Goal: Information Seeking & Learning: Learn about a topic

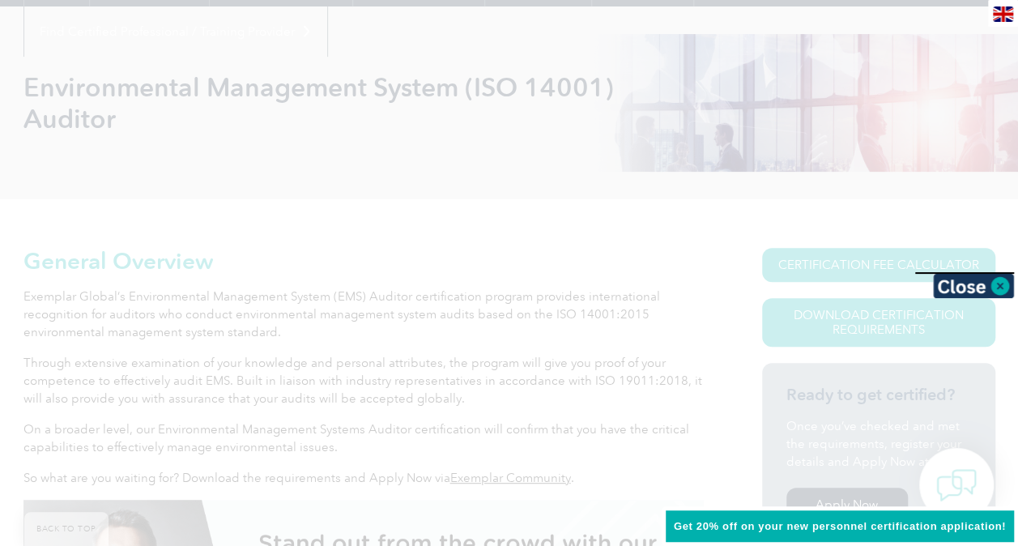
scroll to position [198, 0]
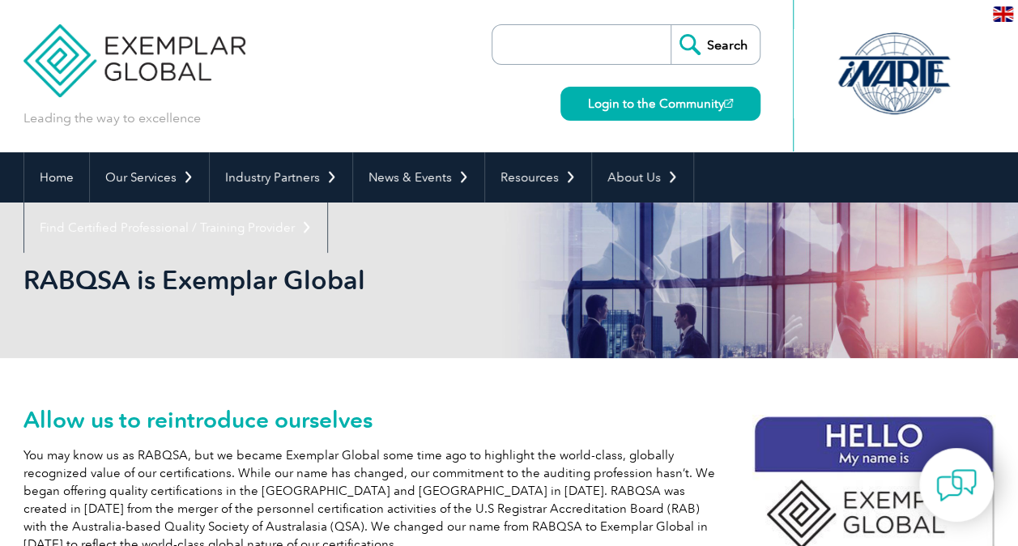
click at [565, 52] on input "search" at bounding box center [585, 44] width 170 height 39
paste input "RABQSA-EM: Environmental Management Systems"
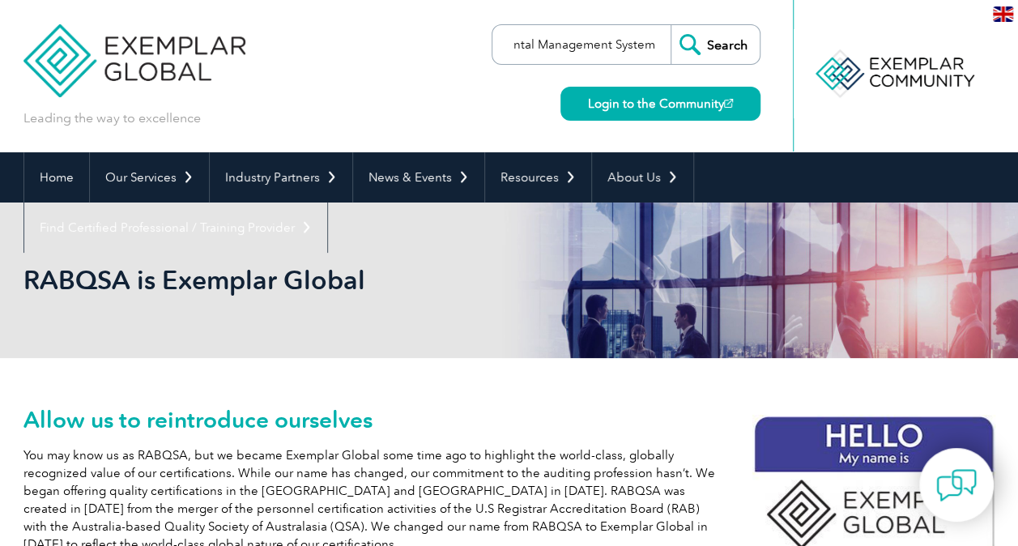
type input "RABQSA-EM: Environmental Management Systems"
click at [671, 25] on input "Search" at bounding box center [715, 44] width 89 height 39
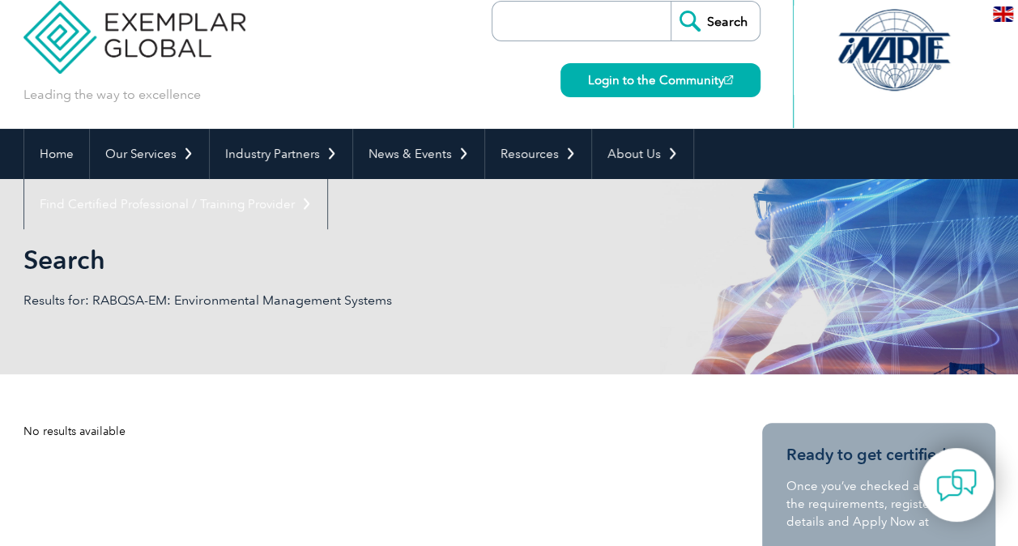
scroll to position [8, 0]
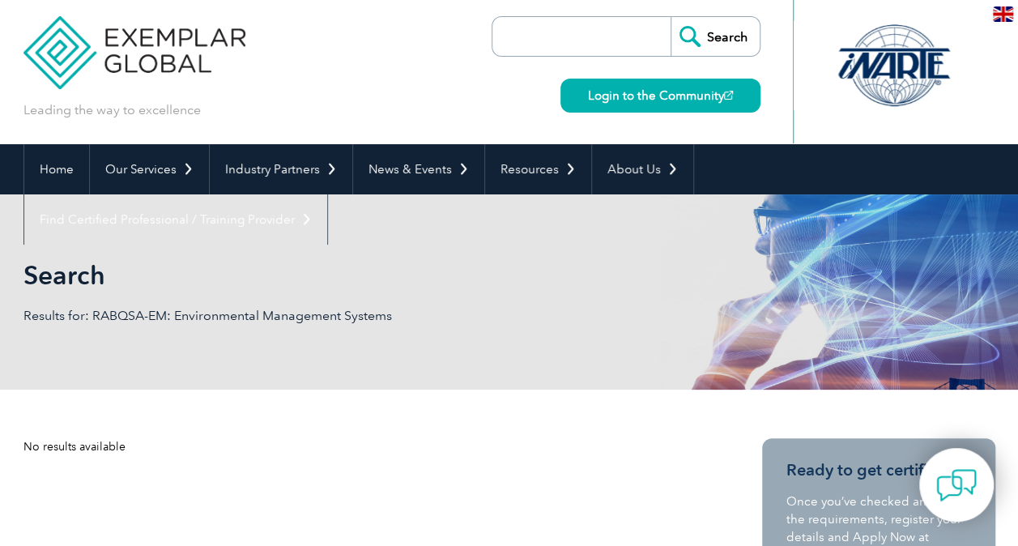
click at [552, 27] on input "search" at bounding box center [585, 36] width 170 height 39
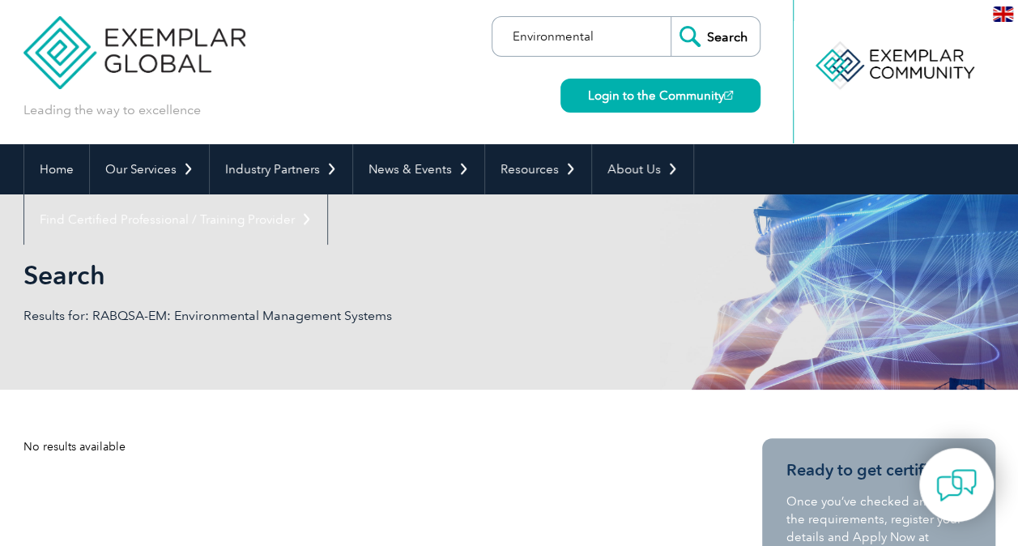
type input "Environmental"
click at [671, 17] on input "Search" at bounding box center [715, 36] width 89 height 39
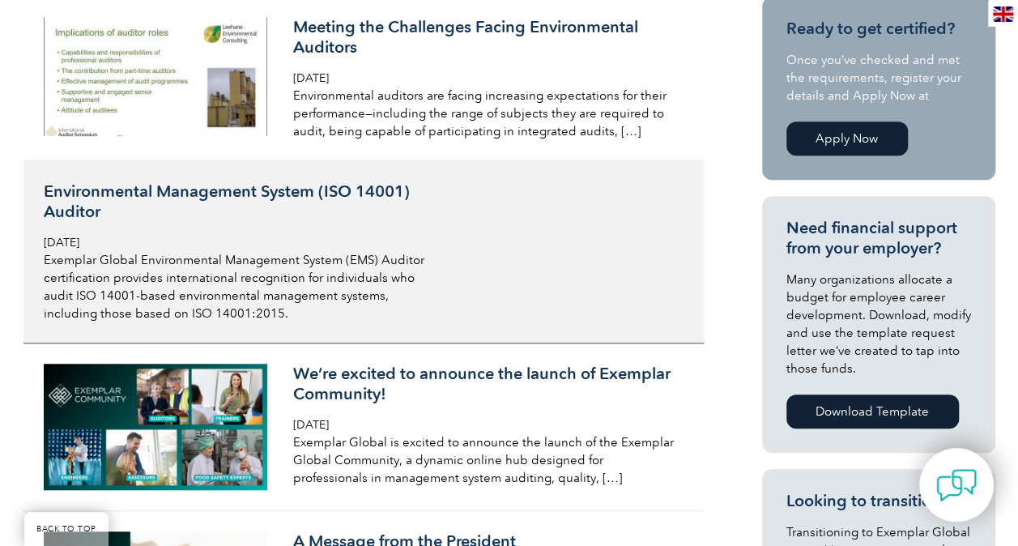
scroll to position [445, 0]
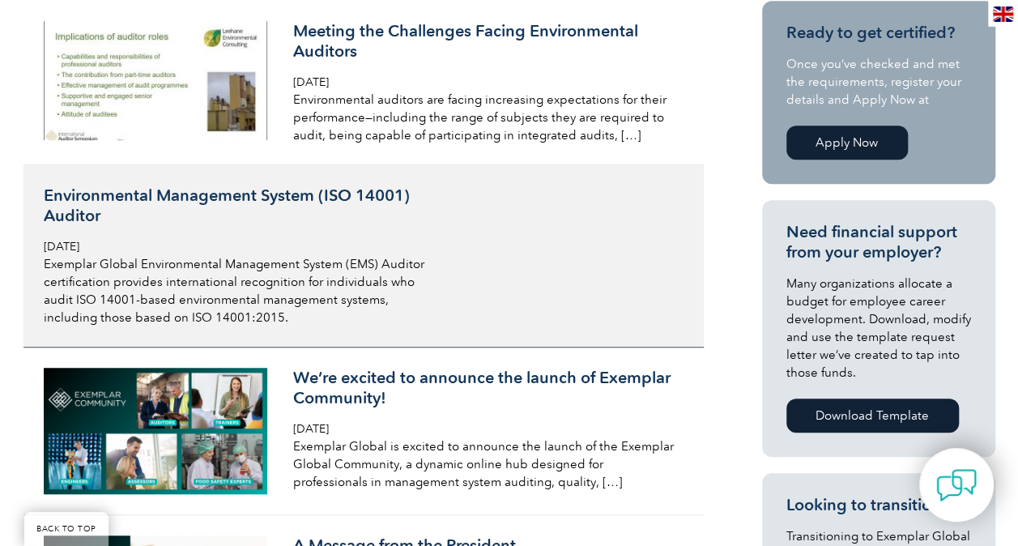
click at [219, 219] on h3 "Environmental Management System (ISO 14001) Auditor" at bounding box center [236, 205] width 384 height 40
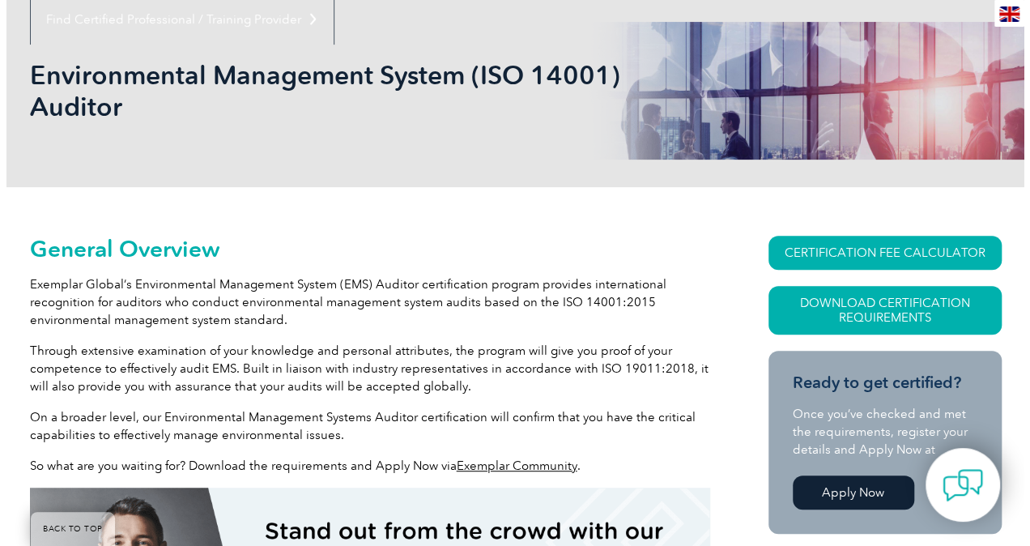
scroll to position [203, 0]
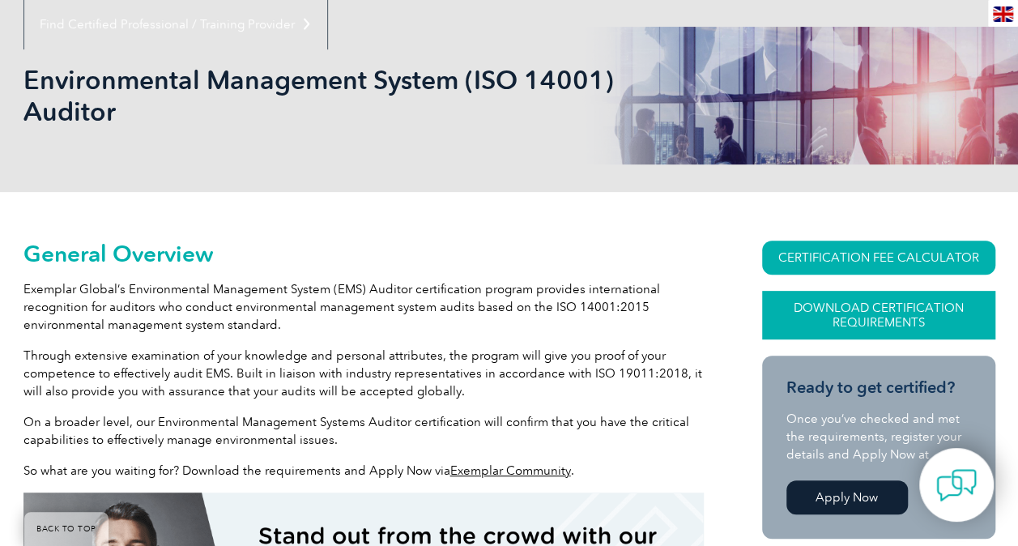
click at [875, 327] on link "Download Certification Requirements" at bounding box center [878, 315] width 233 height 49
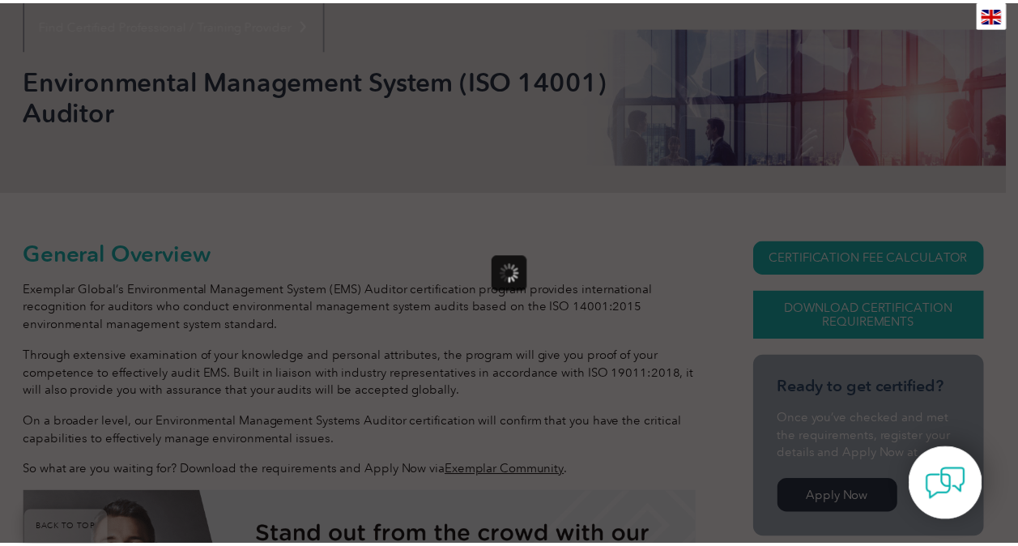
scroll to position [0, 0]
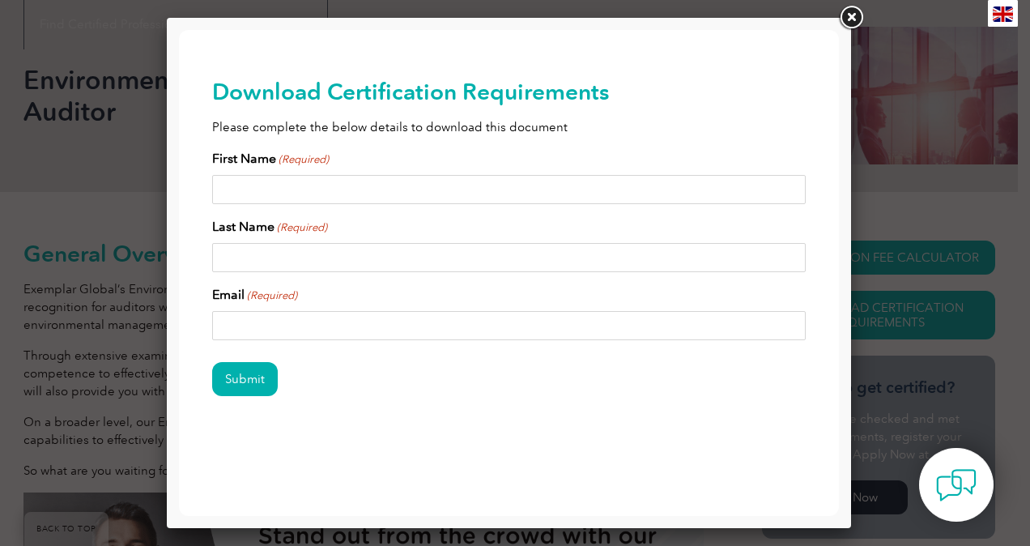
click at [853, 16] on link at bounding box center [851, 17] width 29 height 29
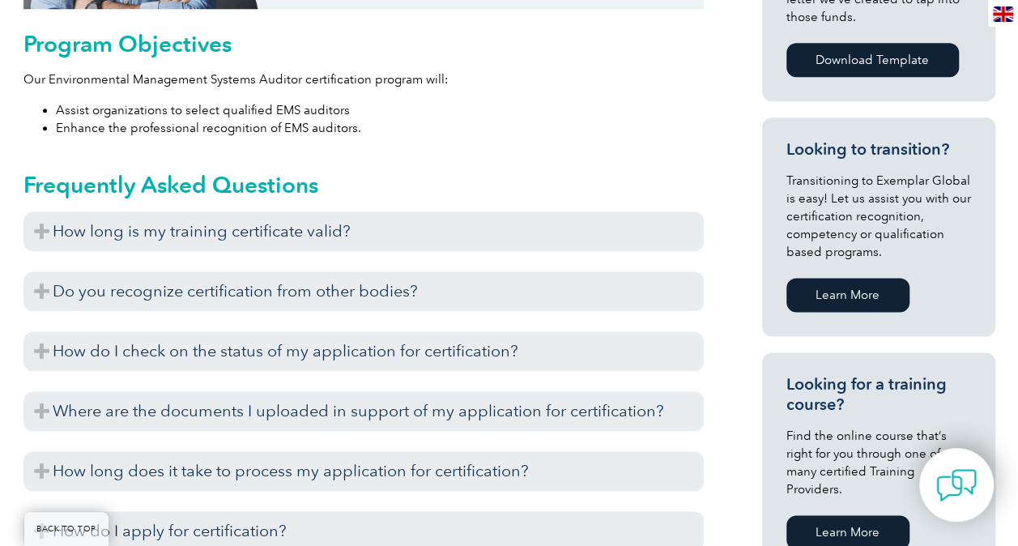
scroll to position [914, 0]
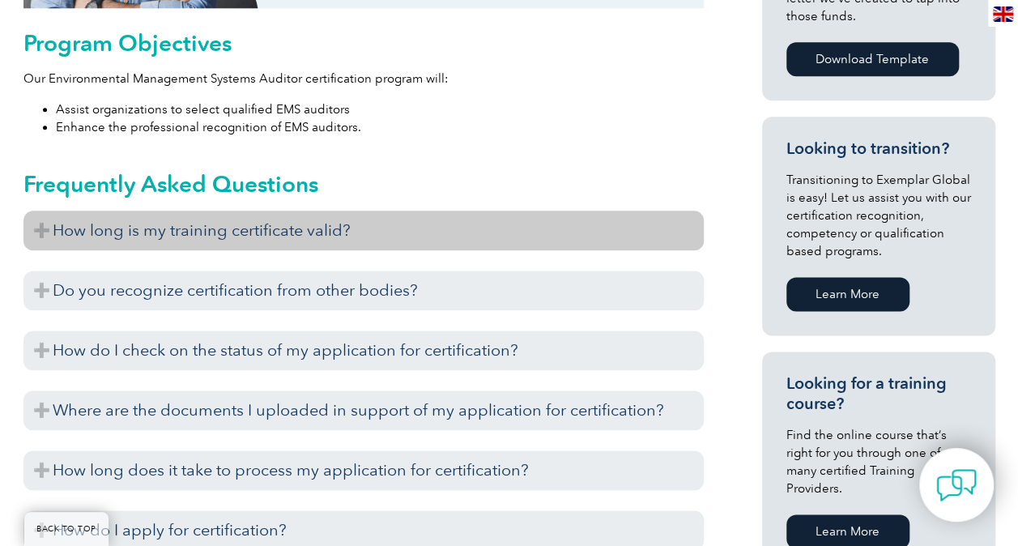
click at [38, 231] on h3 "How long is my training certificate valid?" at bounding box center [363, 231] width 680 height 40
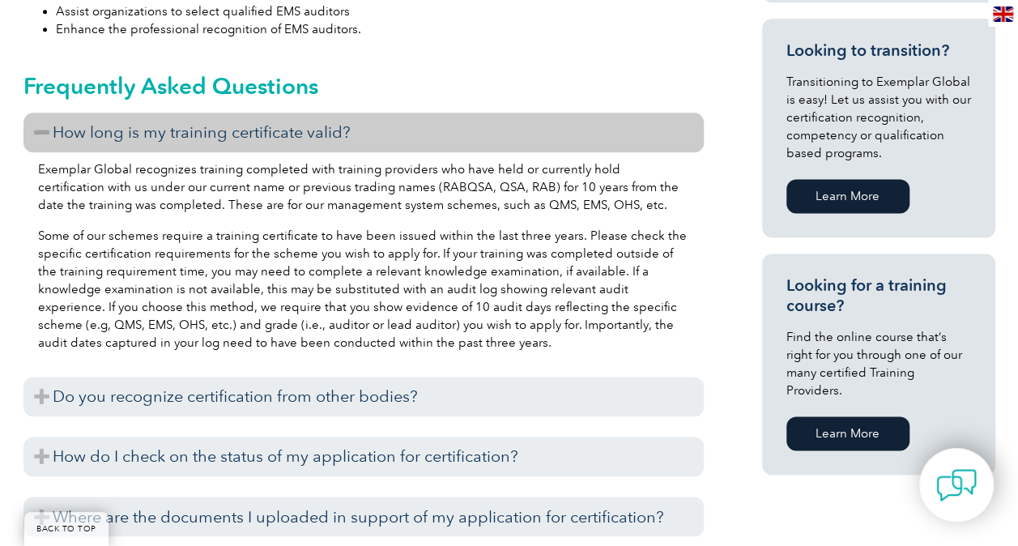
scroll to position [1013, 0]
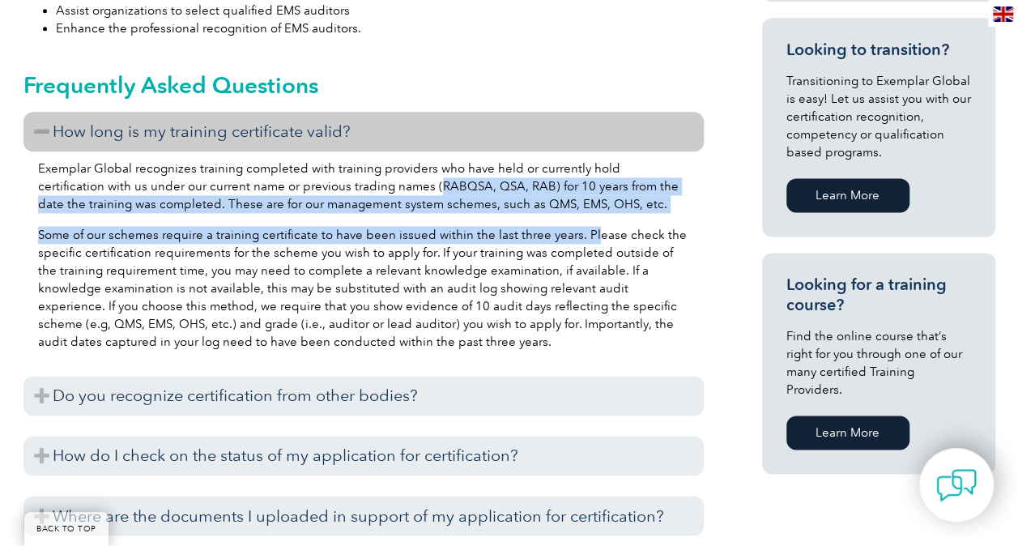
drag, startPoint x: 369, startPoint y: 185, endPoint x: 588, endPoint y: 228, distance: 222.8
click at [588, 228] on div "Exemplar Global recognizes training completed with training providers who have …" at bounding box center [363, 257] width 680 height 212
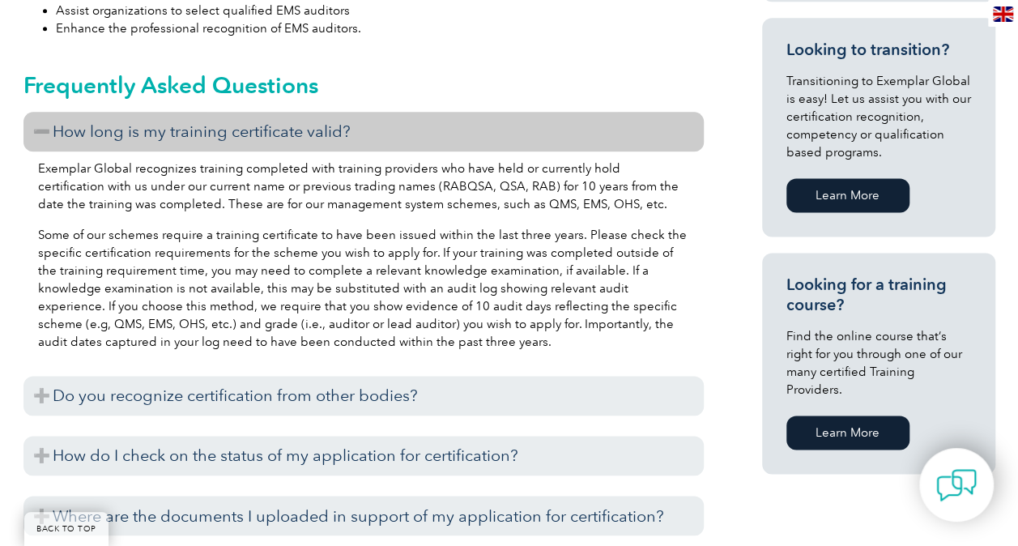
click at [402, 243] on p "Some of our schemes require a training certificate to have been issued within t…" at bounding box center [363, 288] width 651 height 125
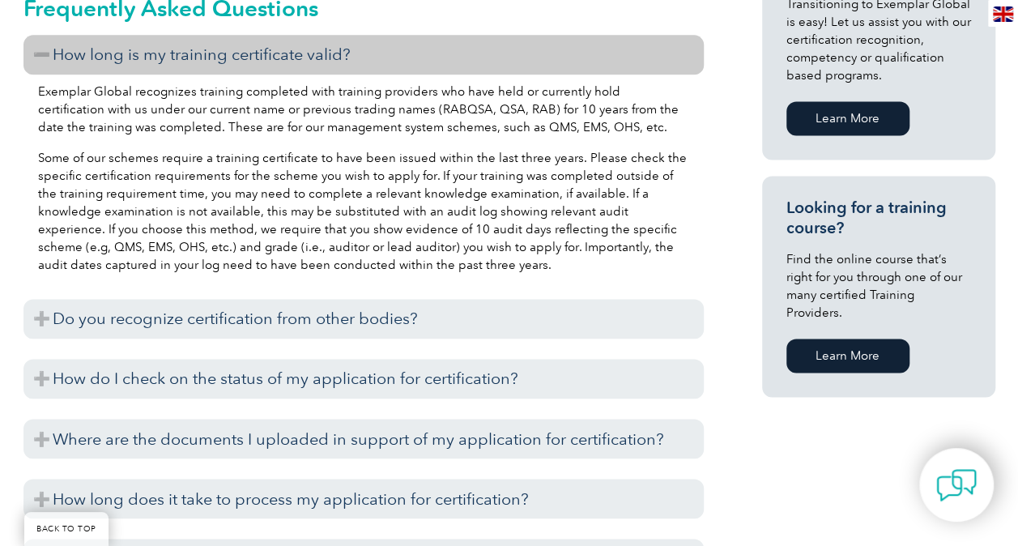
scroll to position [1075, 0]
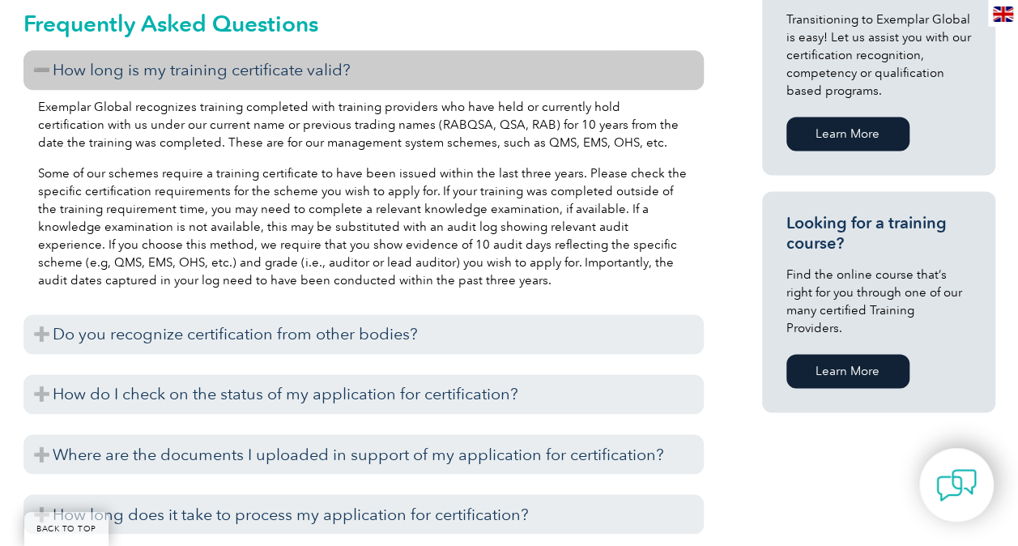
click at [575, 25] on h2 "Frequently Asked Questions" at bounding box center [363, 24] width 680 height 26
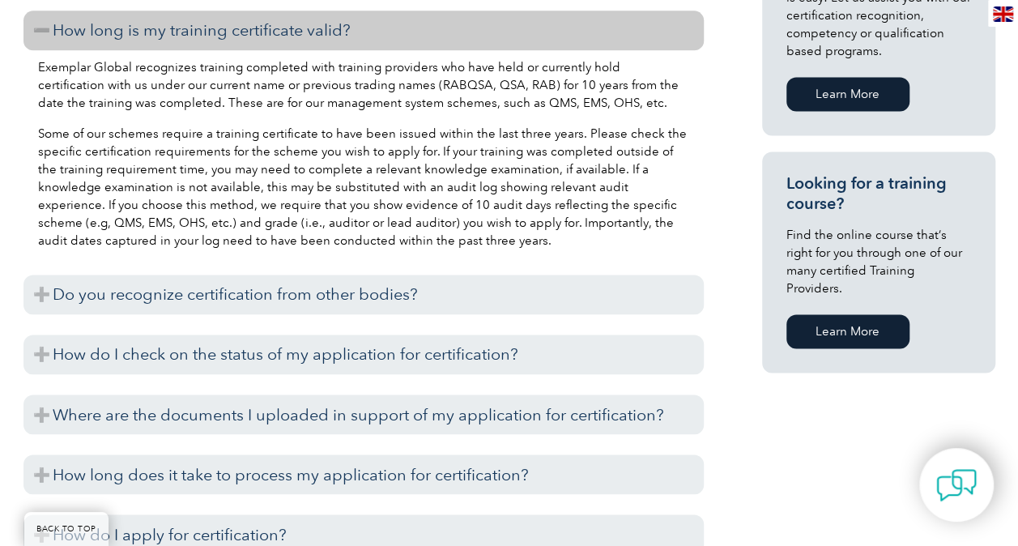
scroll to position [1115, 0]
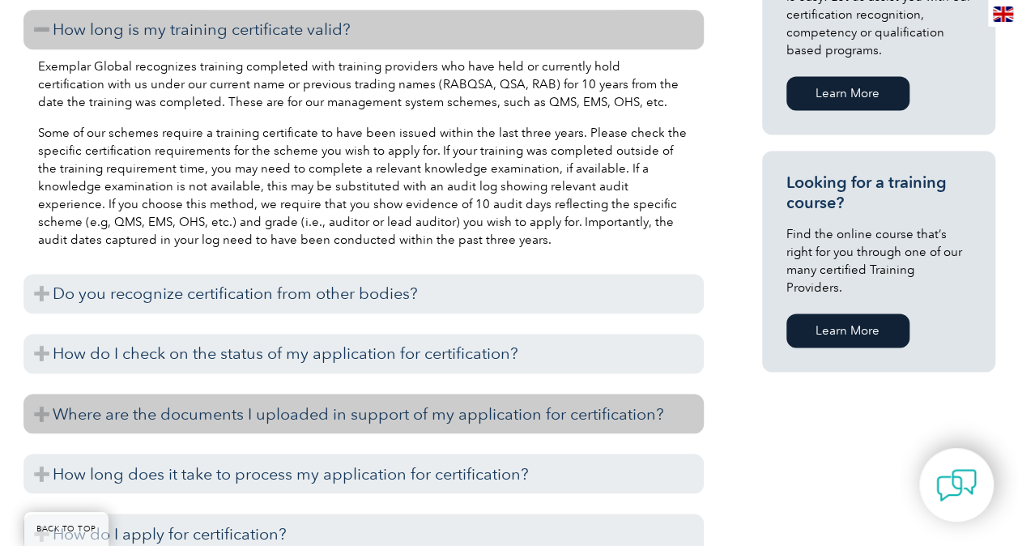
click at [39, 419] on h3 "Where are the documents I uploaded in support of my application for certificati…" at bounding box center [363, 414] width 680 height 40
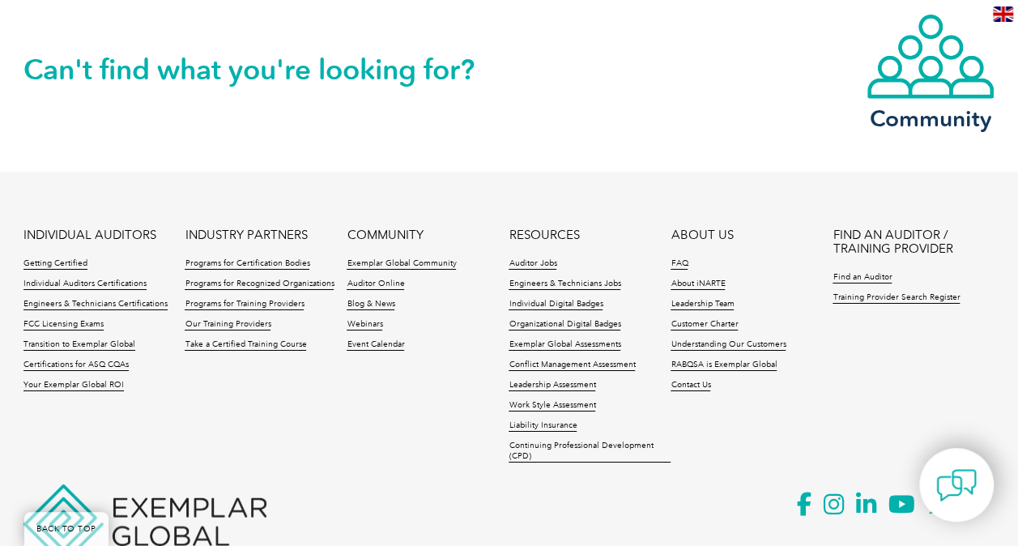
scroll to position [2642, 0]
click at [745, 364] on link "RABQSA is Exemplar Global" at bounding box center [724, 364] width 106 height 11
